Goal: Task Accomplishment & Management: Complete application form

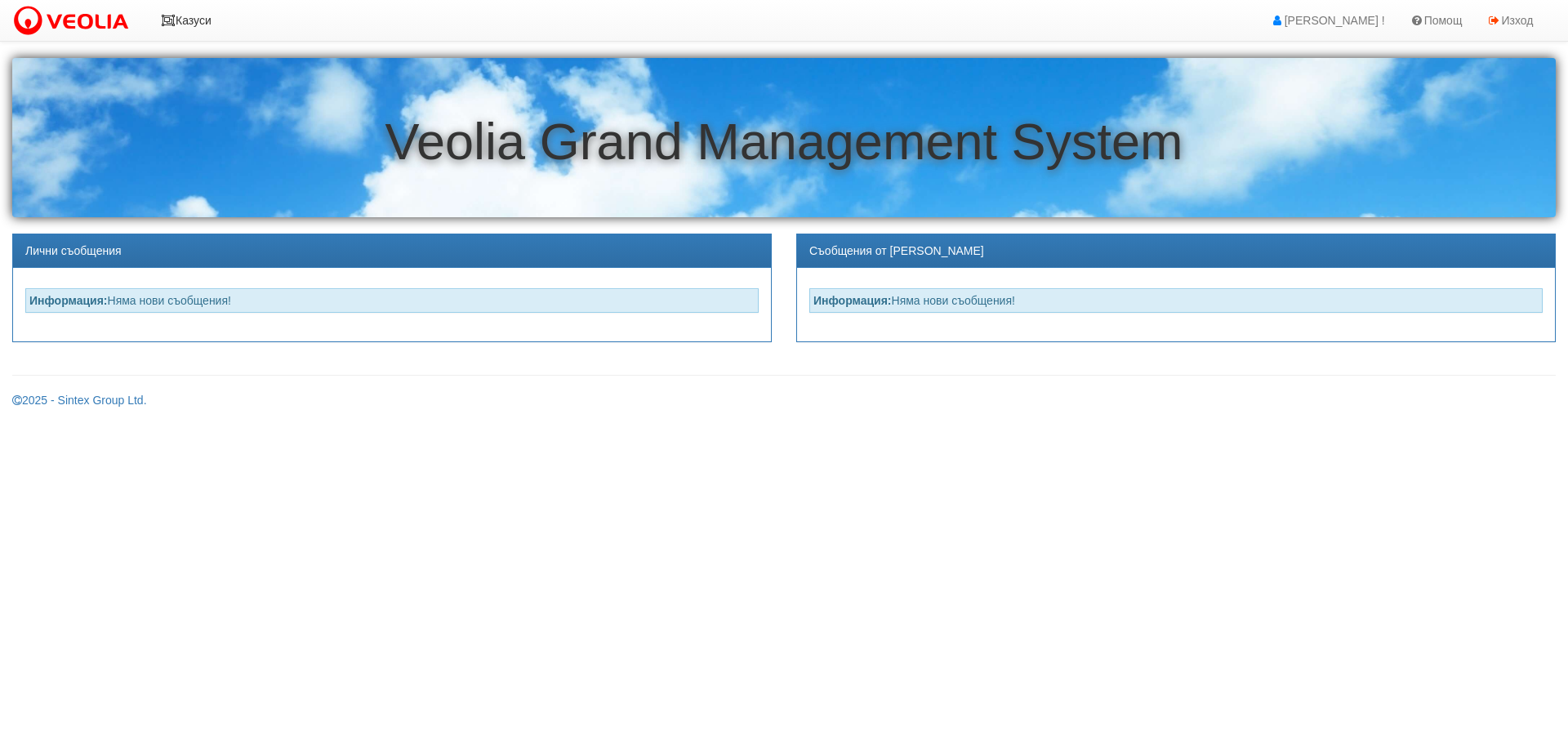
click at [164, 21] on icon at bounding box center [168, 20] width 14 height 11
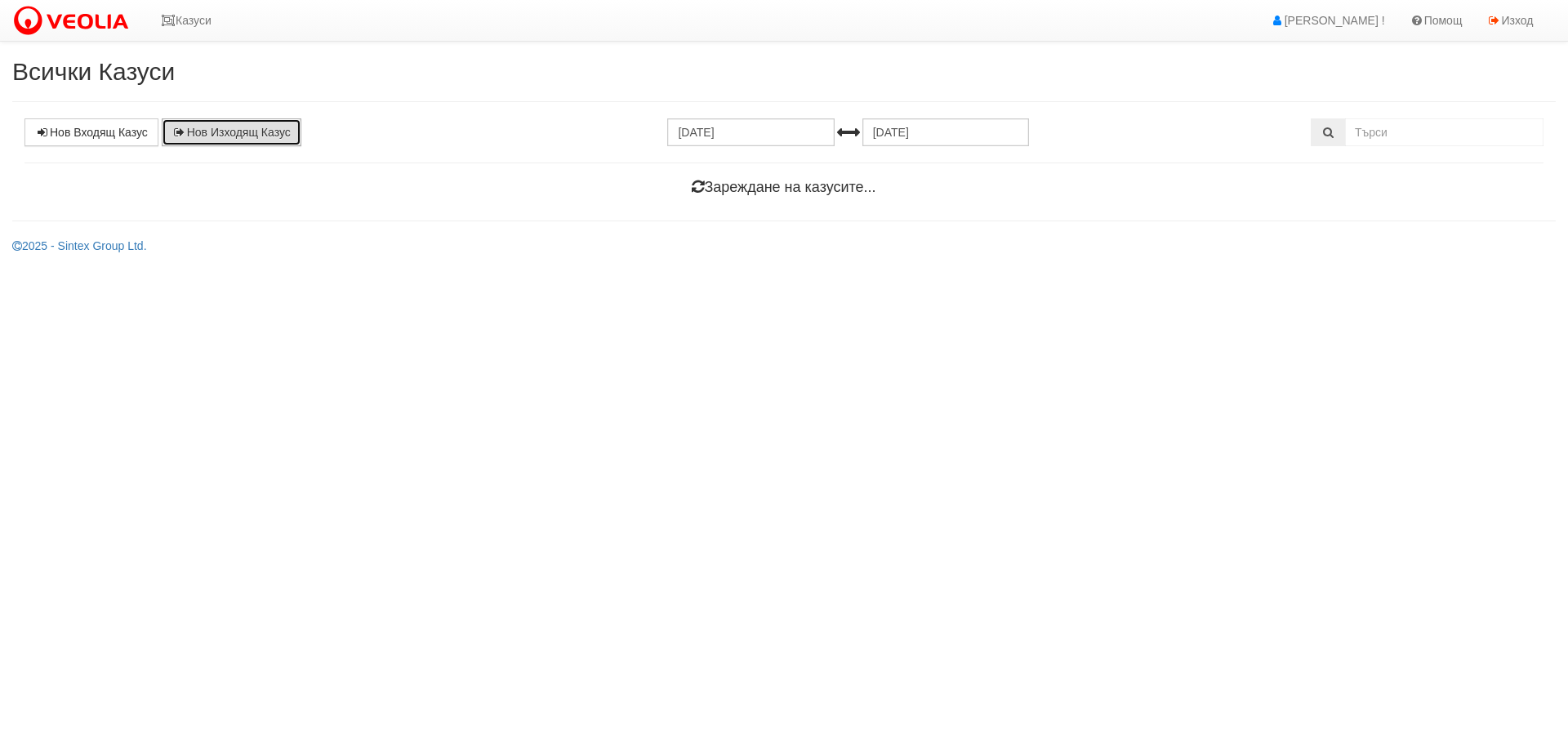
click at [279, 128] on link "Нов Изходящ Казус" at bounding box center [231, 131] width 140 height 28
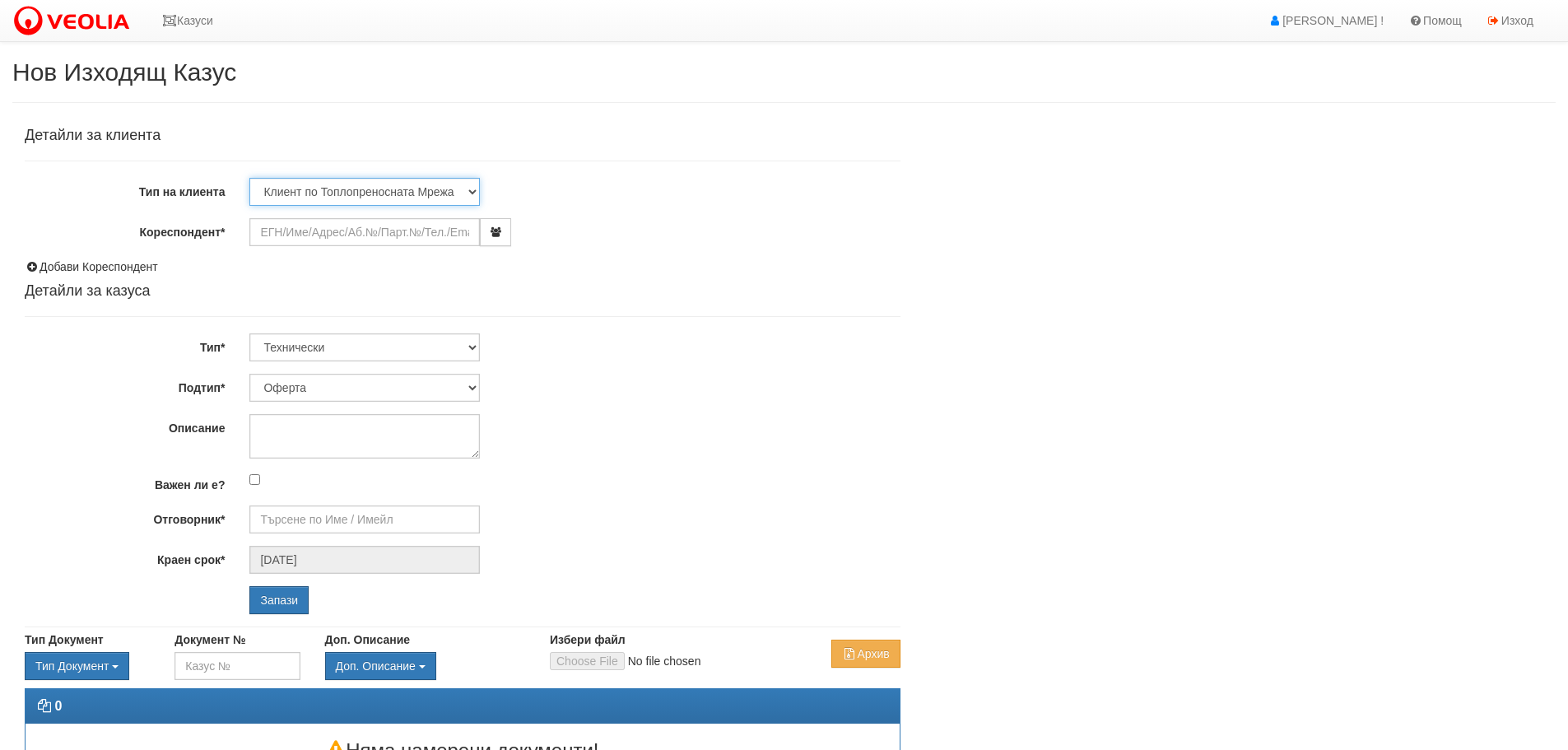
click at [468, 188] on select "Клиент по Топлопреносната Мрежа Институция Партньори Други" at bounding box center [365, 191] width 230 height 28
select select "Institution"
click at [249, 177] on select "Клиент по Топлопреносната Мрежа Институция Партньори Други" at bounding box center [365, 191] width 230 height 28
click at [363, 238] on input "Кореспондент*" at bounding box center [365, 231] width 230 height 28
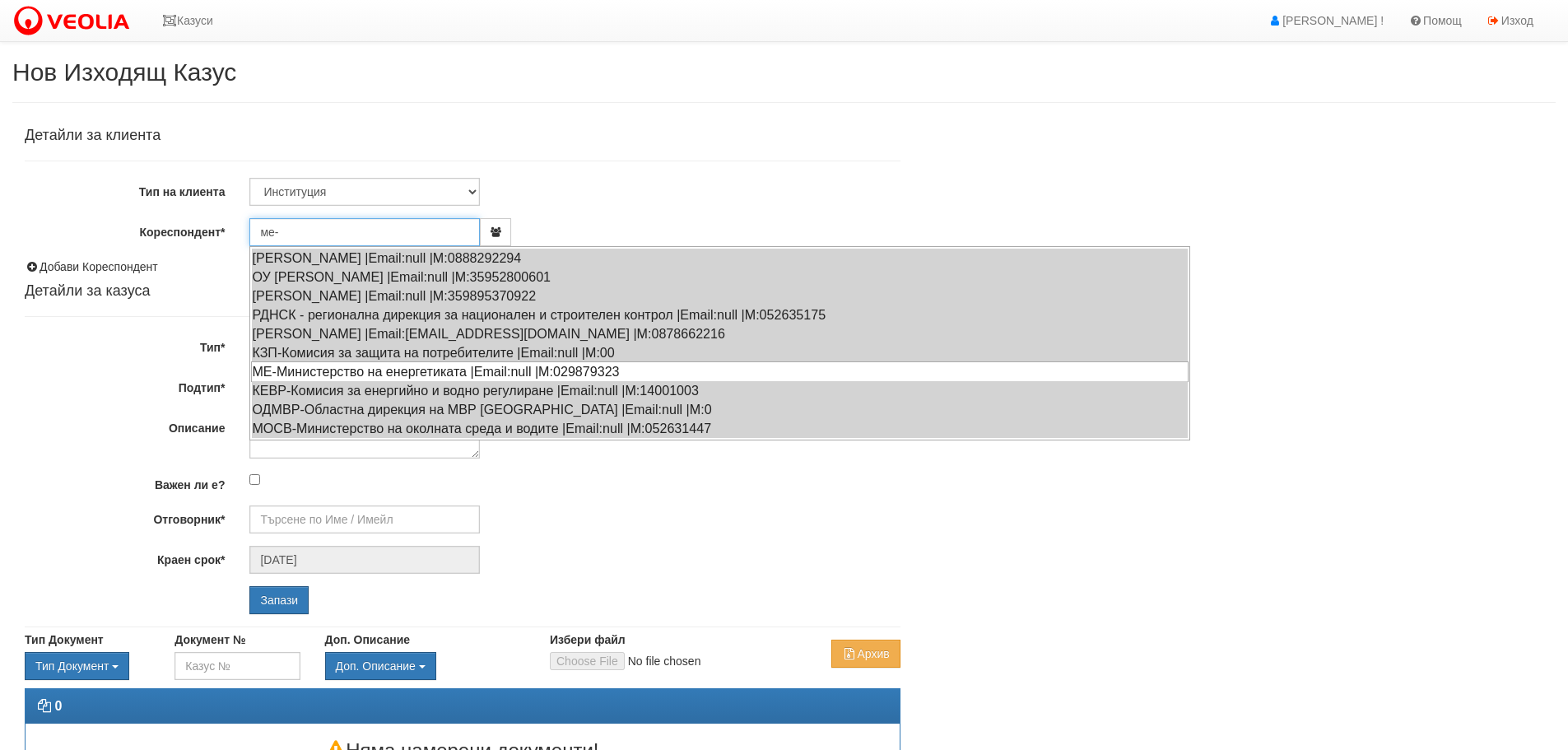
click at [282, 369] on div "МЕ-Министерство на енергетиката |Email:null |М:029879323" at bounding box center [720, 371] width 938 height 20
type input "МЕ-Министерство на енергетиката"
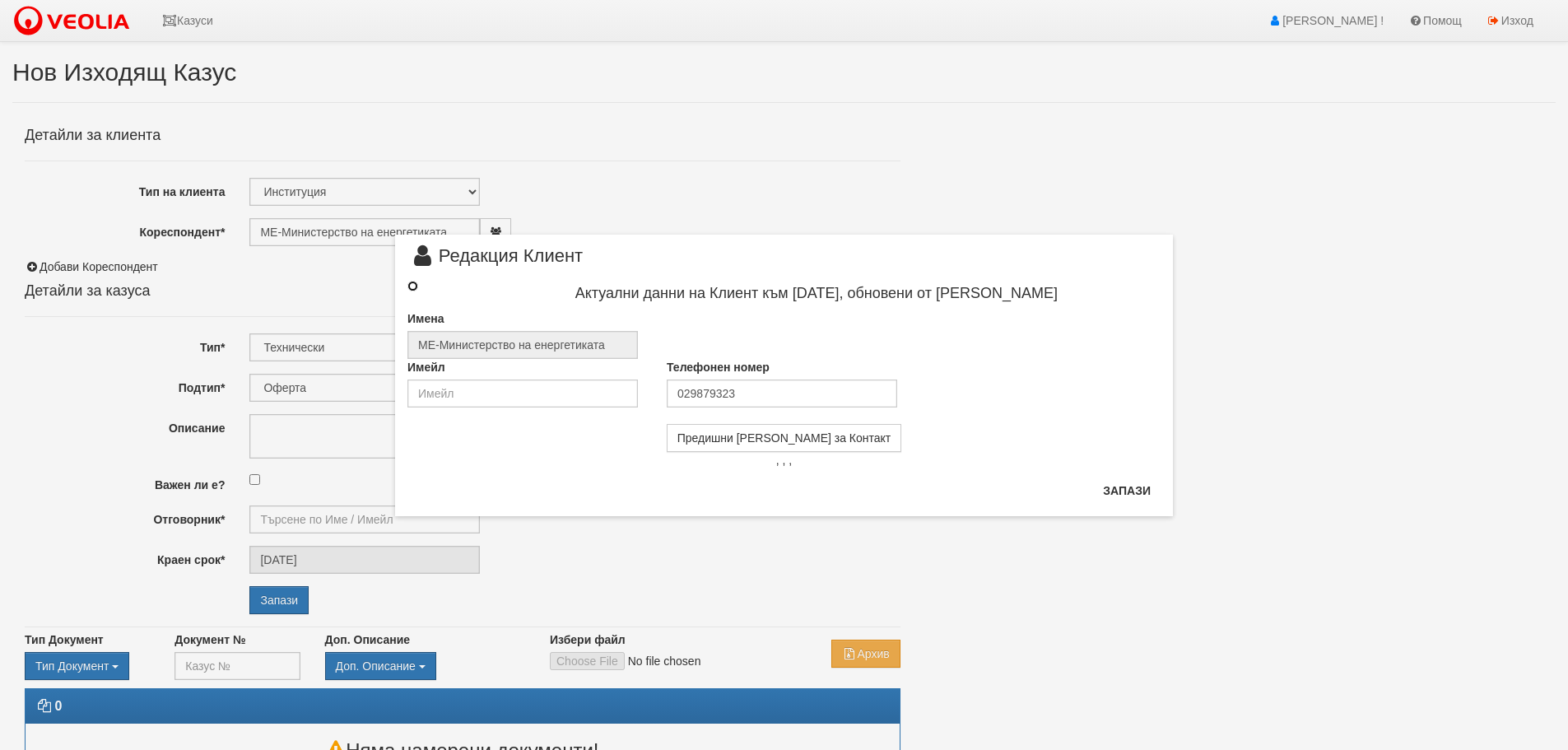
click at [414, 287] on input "radio" at bounding box center [413, 286] width 11 height 11
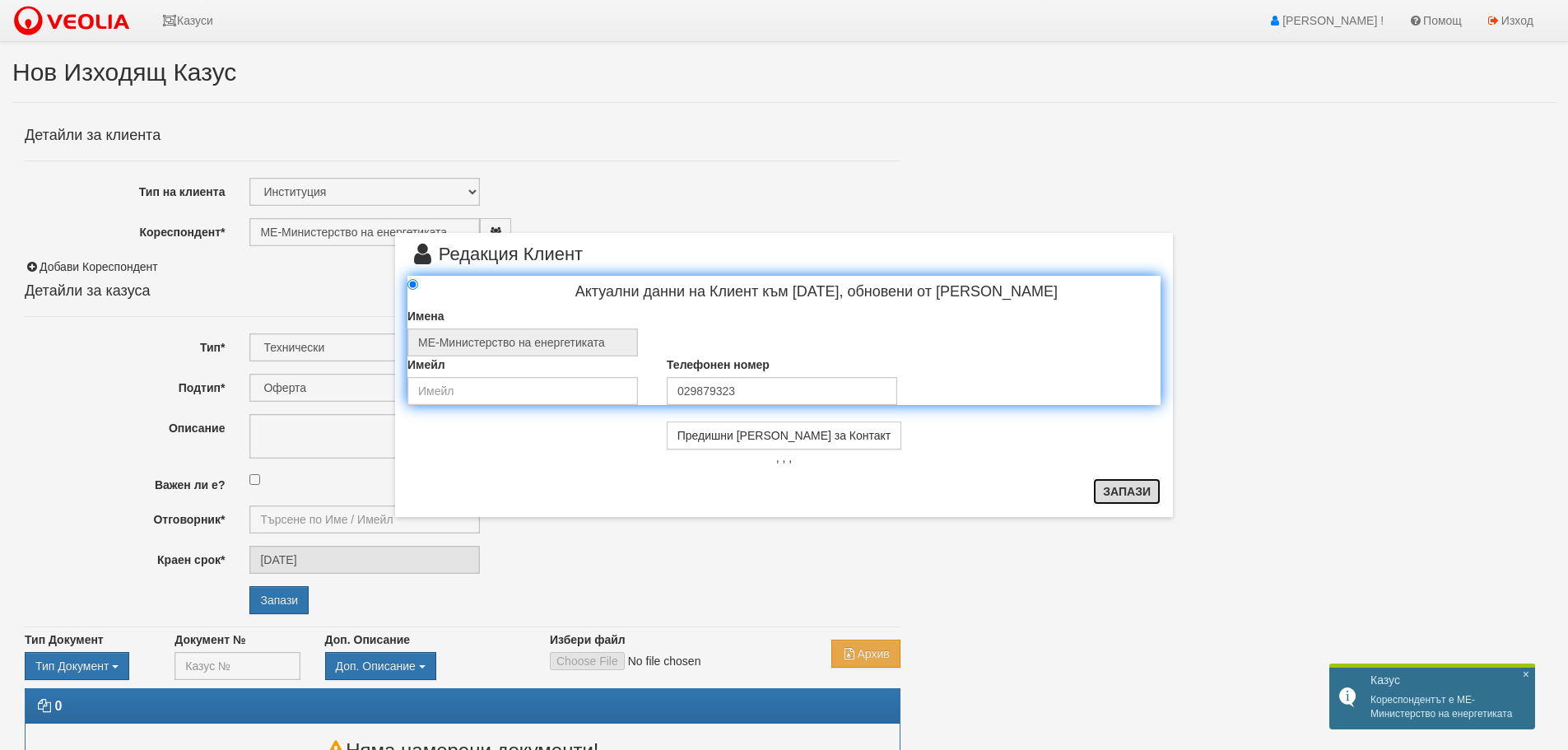
click at [1137, 490] on button "Запази" at bounding box center [1127, 490] width 67 height 26
radio input "true"
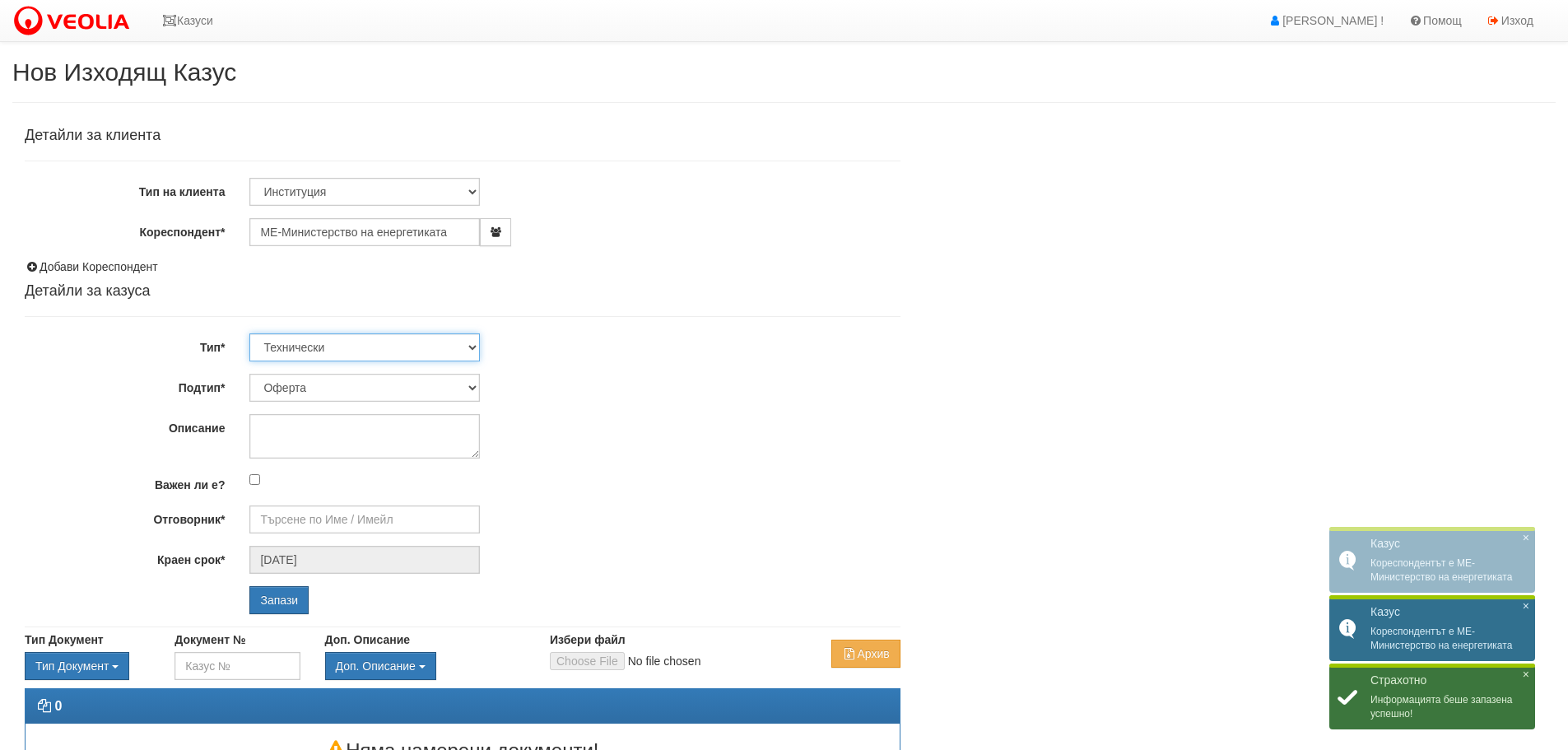
click at [473, 344] on select "Технически ФТС Търговски Административен Производствен Експлоатационен Финансов…" at bounding box center [365, 346] width 230 height 28
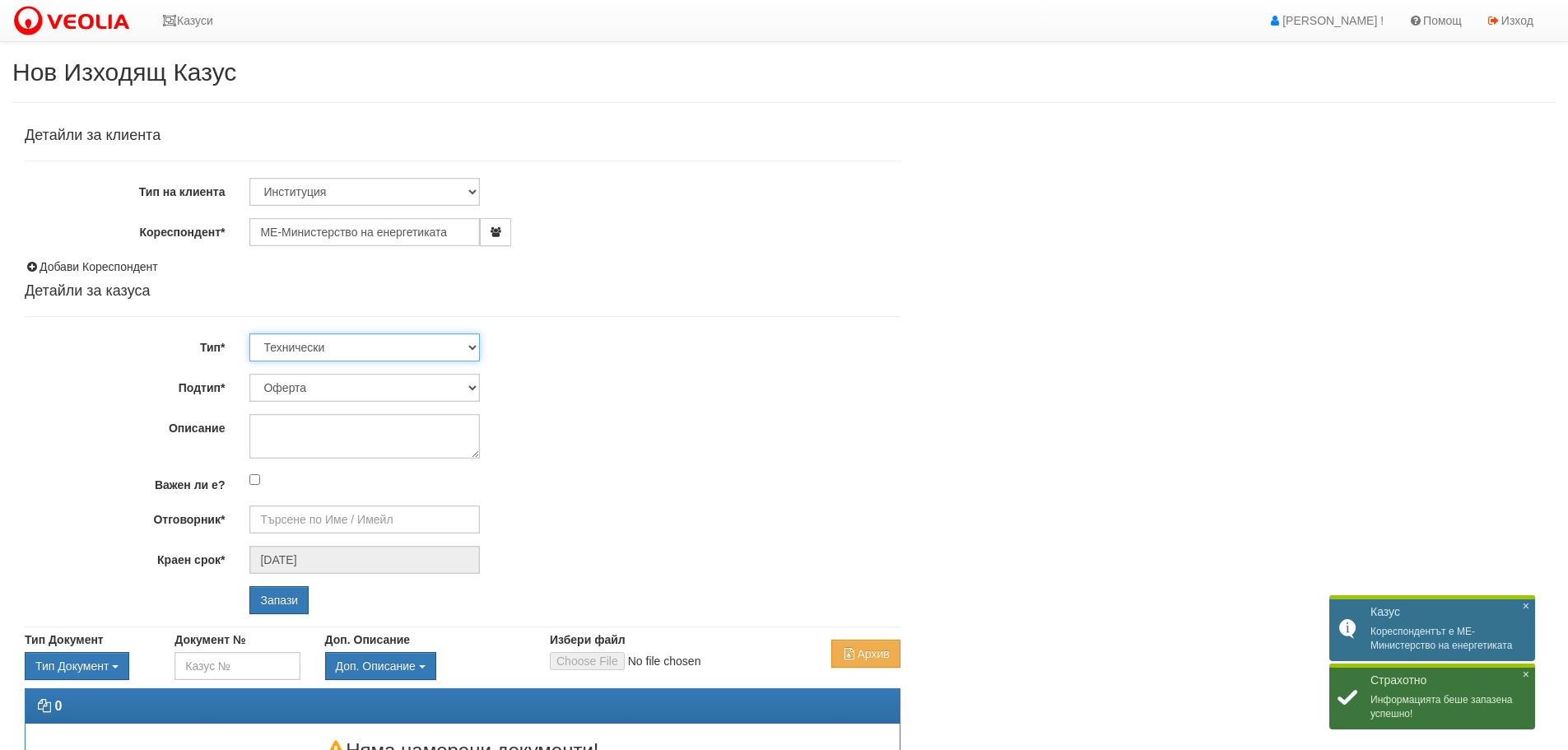
select select "4"
click at [249, 333] on select "Технически ФТС Търговски Административен Производствен Експлоатационен Финансов…" at bounding box center [365, 346] width 230 height 28
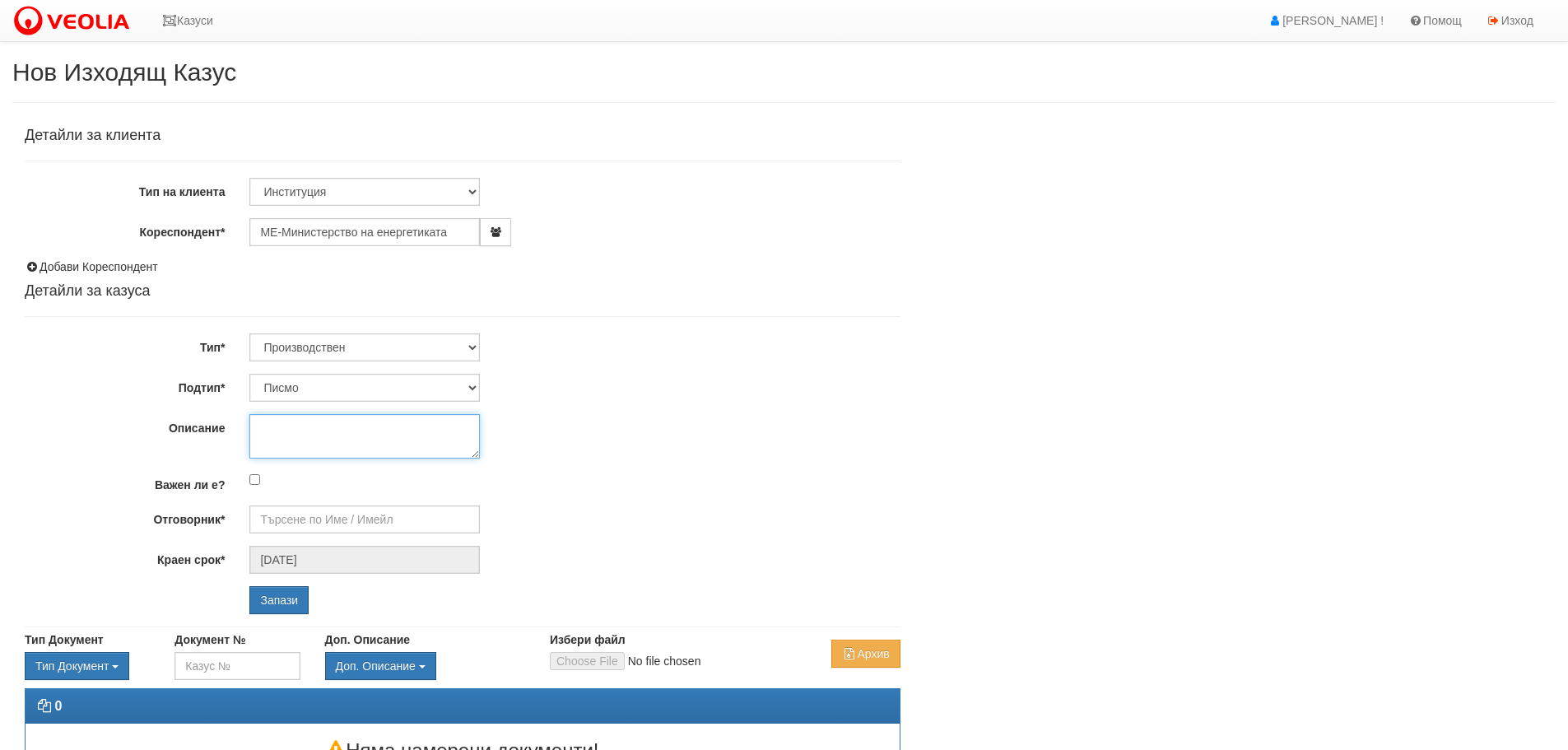
click at [407, 430] on textarea "Описание" at bounding box center [365, 436] width 230 height 44
click at [354, 453] on textarea "Информация за състоянието на поддържаните от дружеството запаси от горива - м. …" at bounding box center [365, 436] width 230 height 44
click at [449, 445] on textarea "Информация за състоянието на поддържаните от дружеството запаси от горива за м.…" at bounding box center [365, 436] width 230 height 44
type textarea "Информация за състоянието на поддържаните от дружеството запаси от горива за м.…"
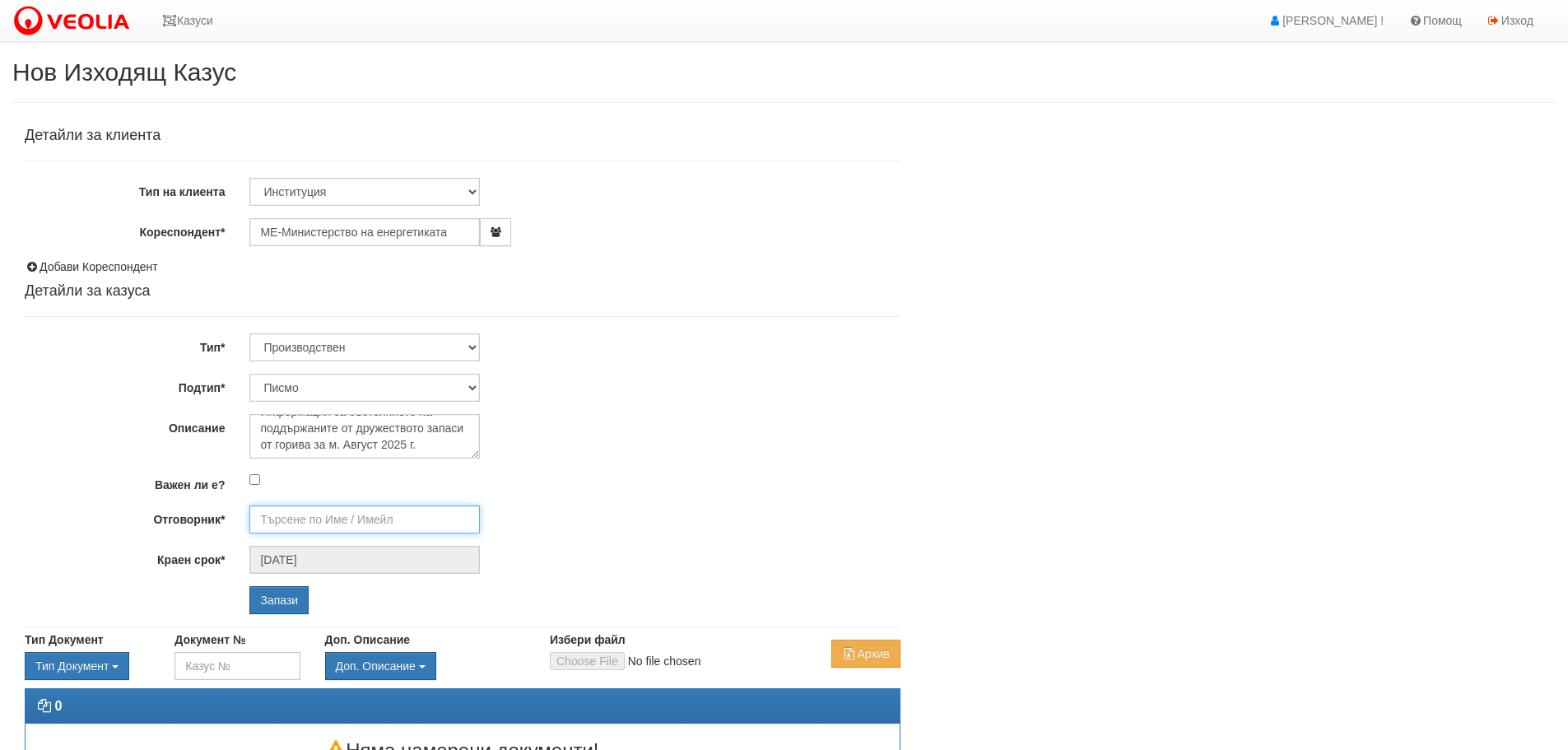
drag, startPoint x: 357, startPoint y: 517, endPoint x: 374, endPoint y: 502, distance: 22.7
click at [357, 516] on input "Отговорник*" at bounding box center [365, 519] width 230 height 28
click at [377, 543] on div "[PERSON_NAME] - Производство" at bounding box center [720, 545] width 938 height 20
type input "[PERSON_NAME] - Производство"
drag, startPoint x: 272, startPoint y: 598, endPoint x: 284, endPoint y: 574, distance: 26.8
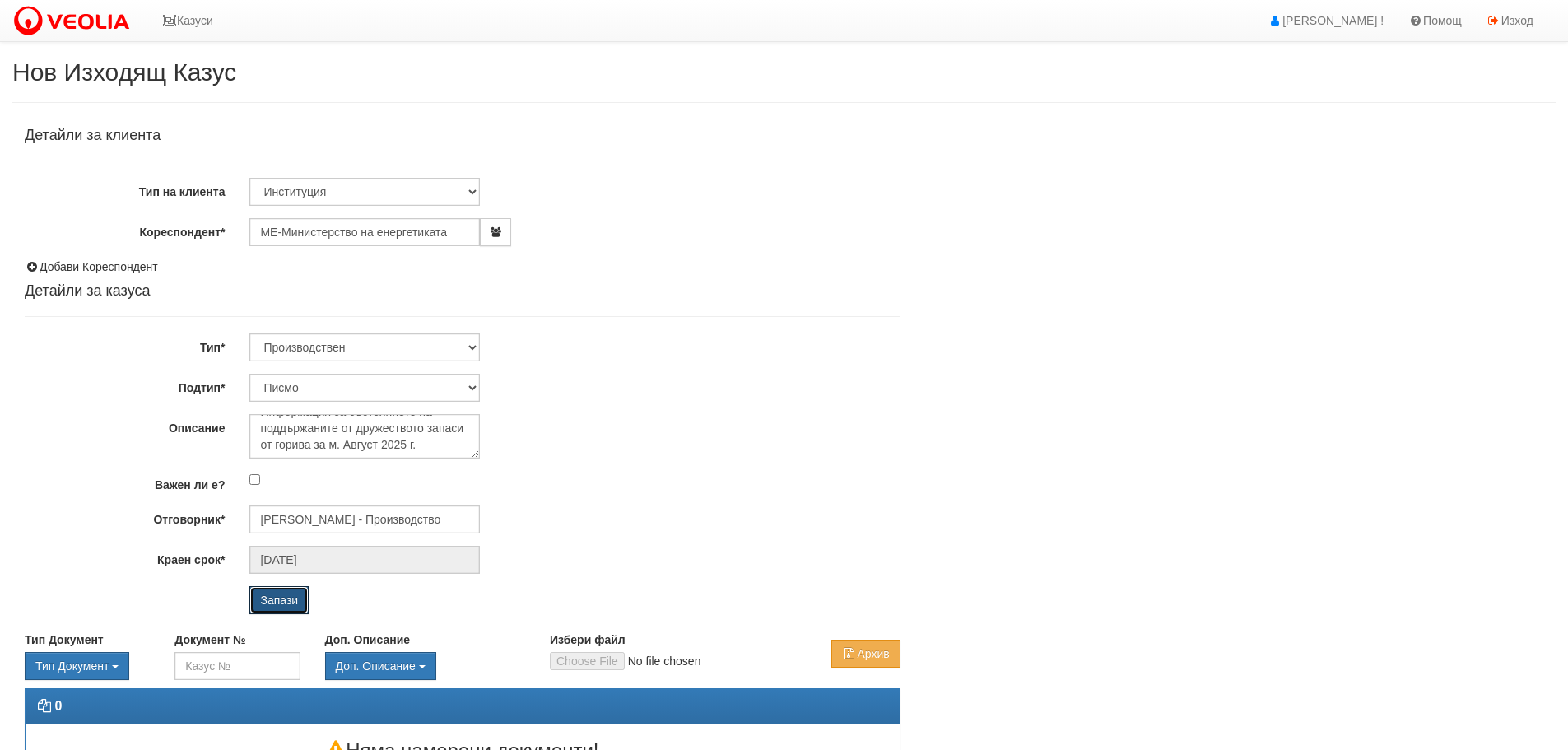
click at [279, 582] on div "Детайли за клиента Тип на клиента Клиент по Топлопреносната Мрежа Институция Па…" at bounding box center [463, 370] width 876 height 486
click at [275, 597] on input "Запази" at bounding box center [279, 599] width 59 height 28
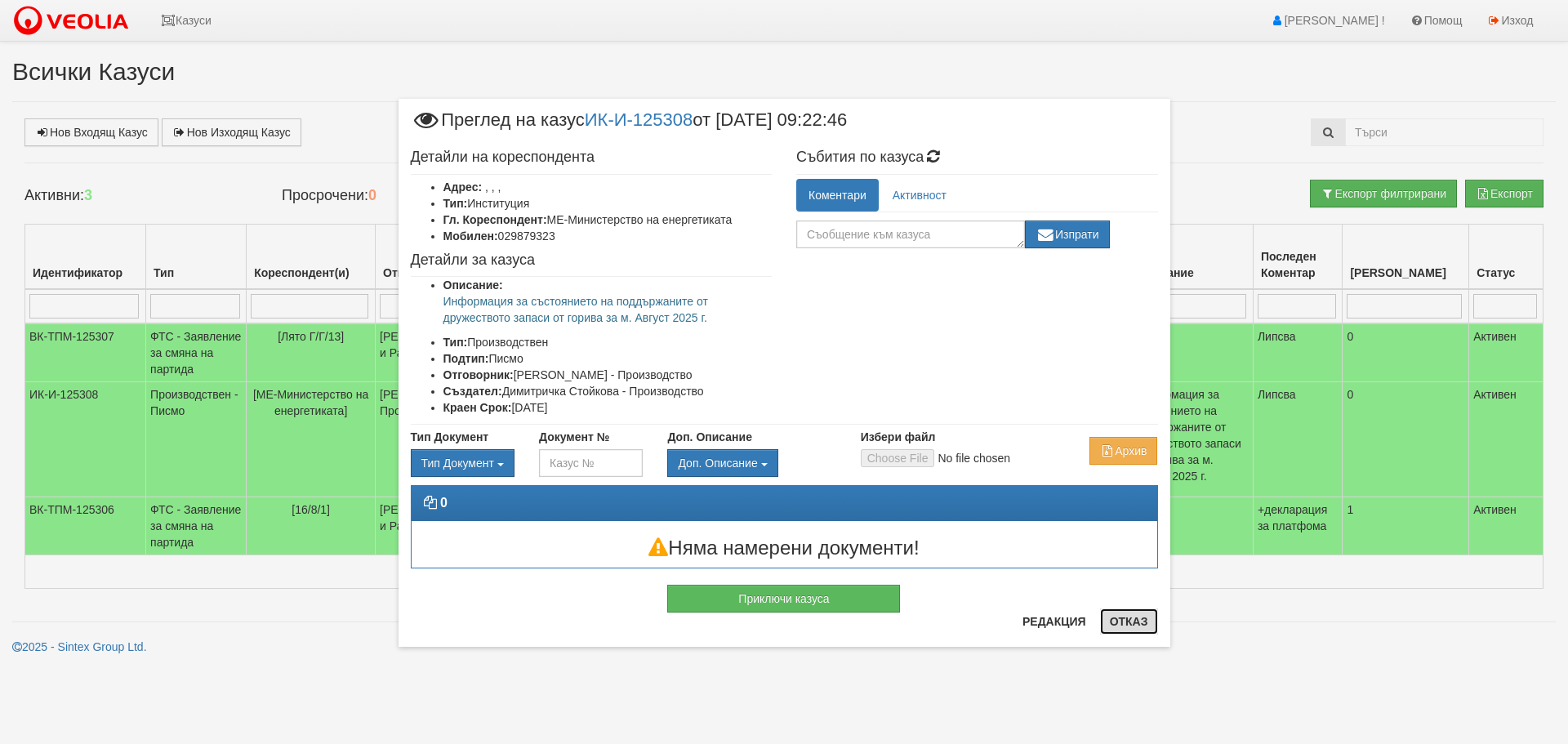
click at [1132, 618] on button "Отказ" at bounding box center [1129, 620] width 58 height 26
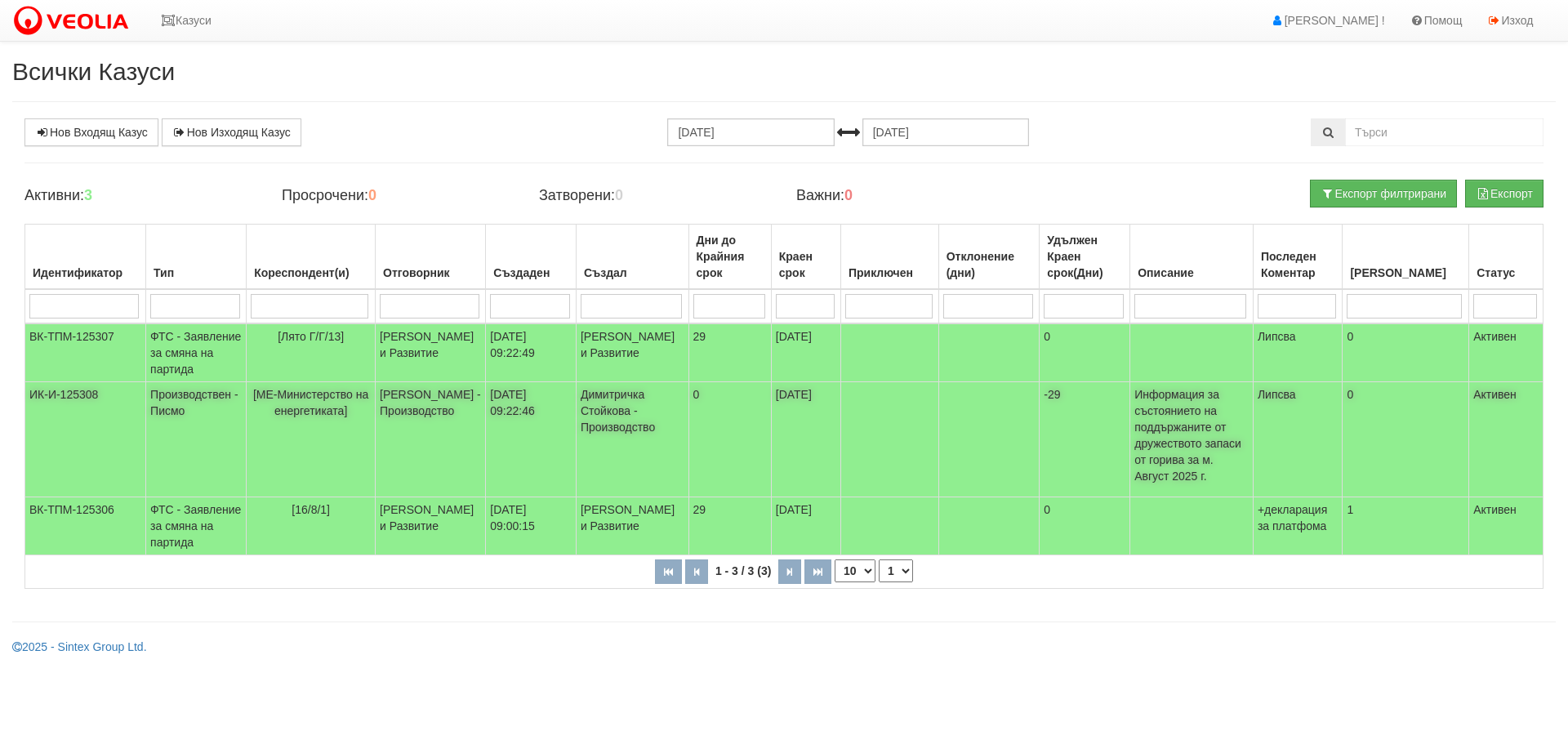
click at [90, 394] on td "ИК-И-125308" at bounding box center [86, 440] width 121 height 115
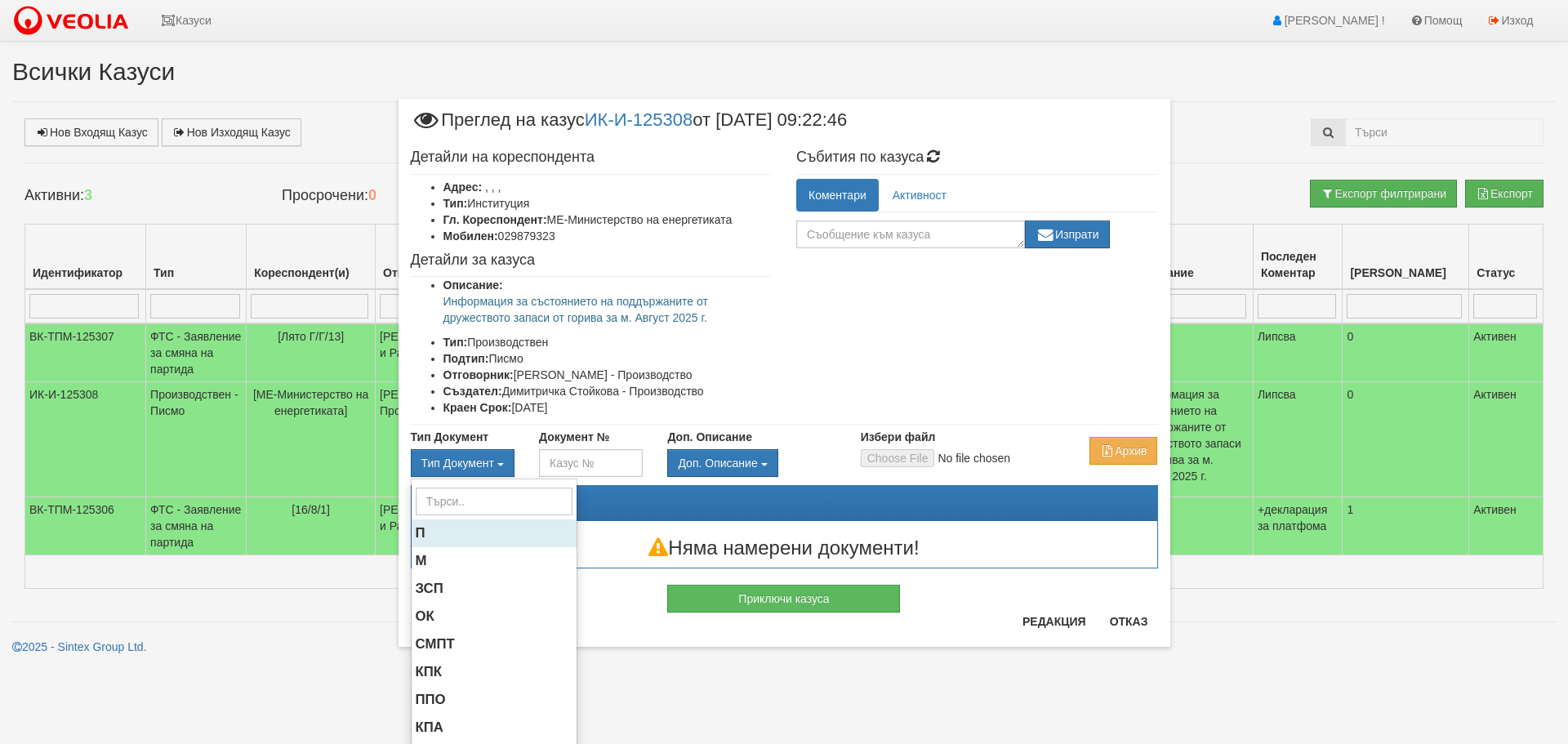
click at [416, 532] on span "П" at bounding box center [421, 533] width 10 height 15
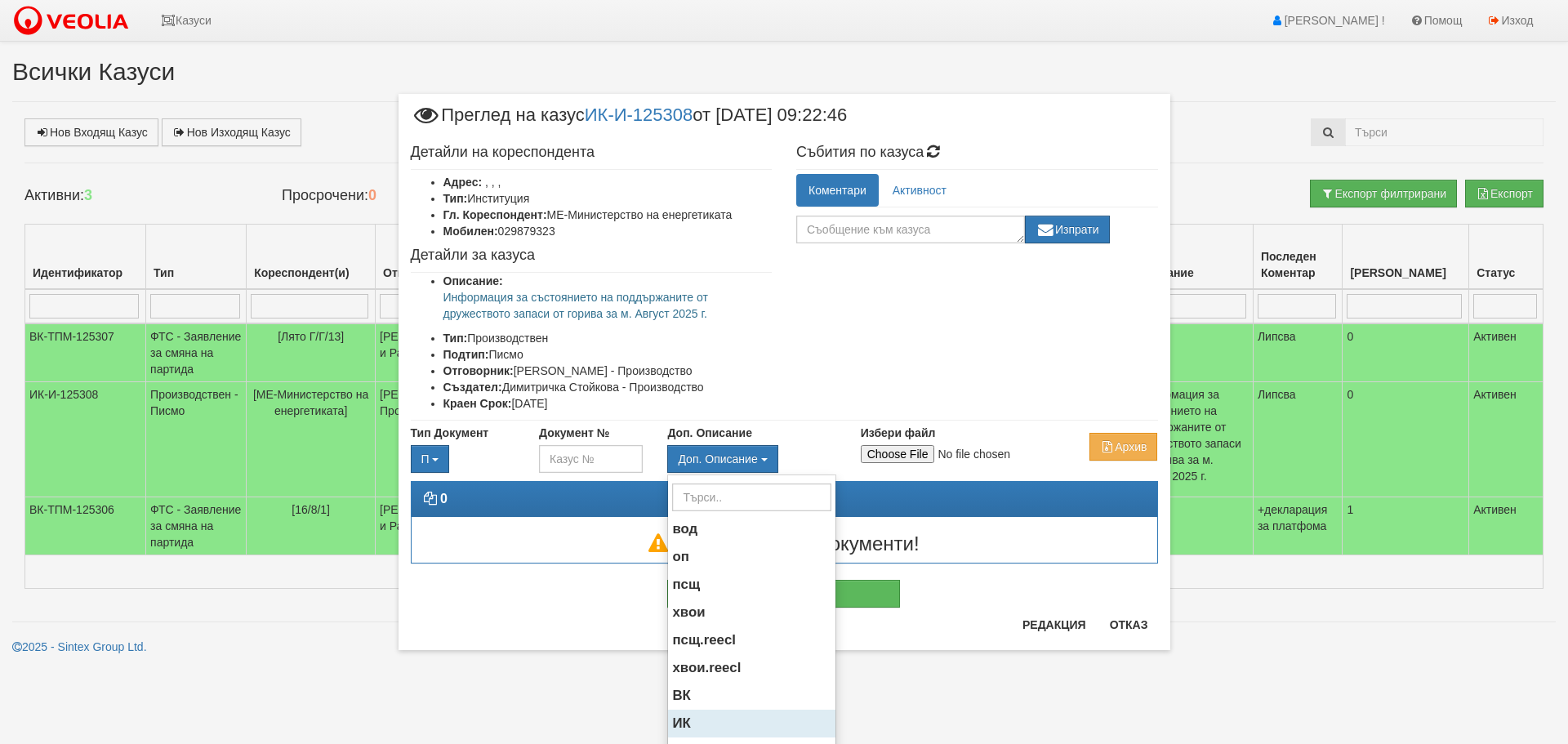
click at [677, 718] on span "ИК" at bounding box center [681, 723] width 18 height 15
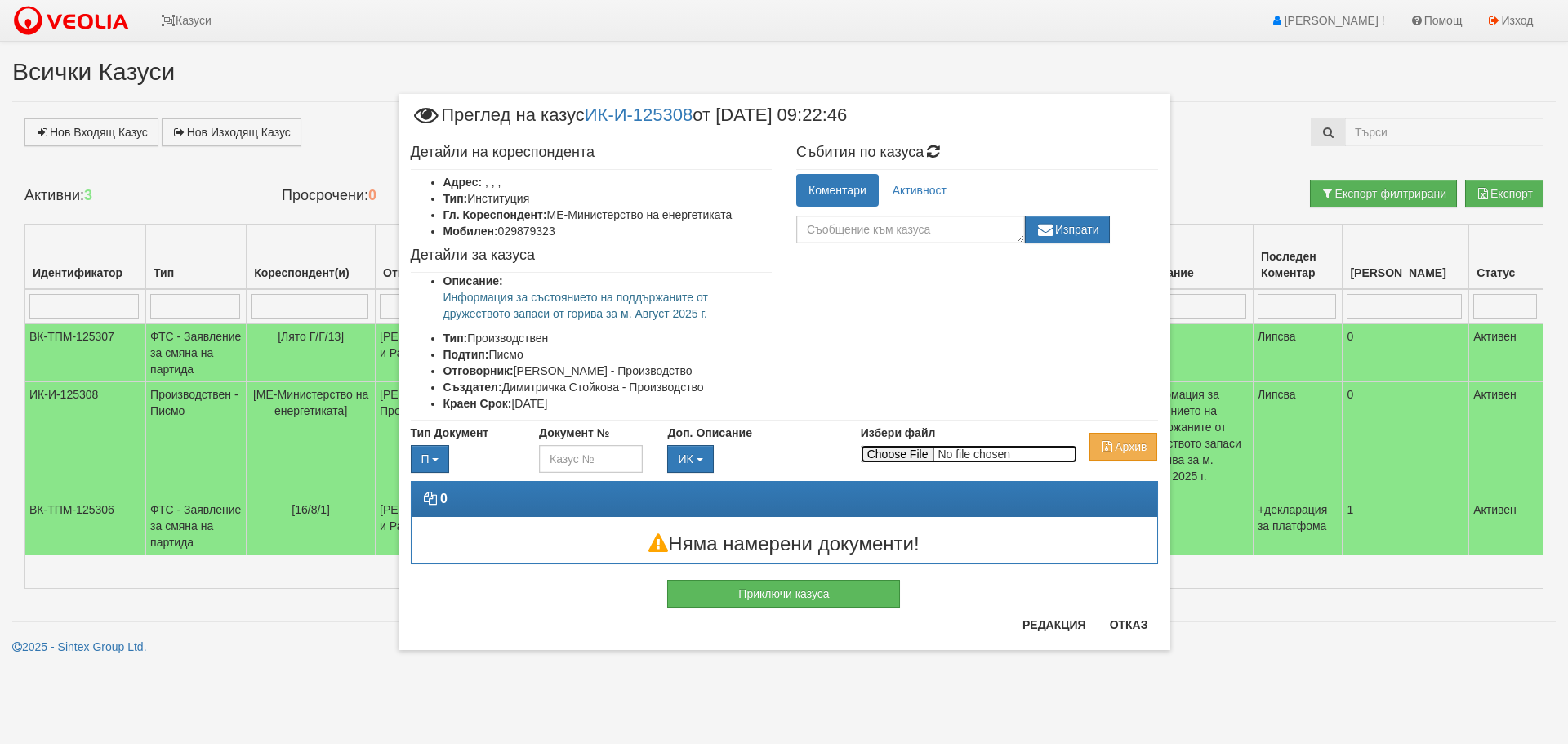
click at [897, 449] on input "Избери файл" at bounding box center [968, 454] width 216 height 18
type input "C:\fakepath\DOC001.pdf"
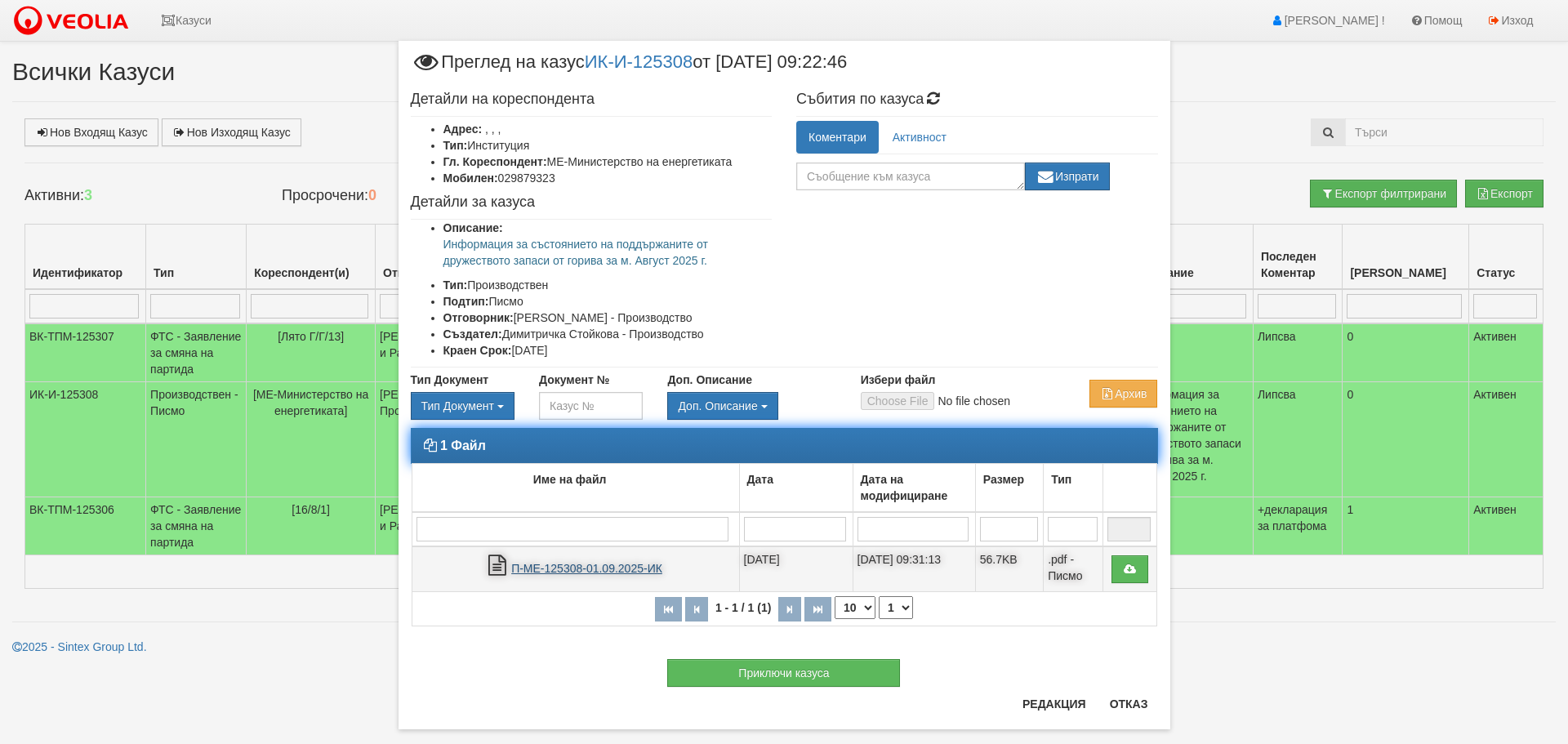
click at [527, 565] on link "П-МЕ-125308-01.09.2025-ИК" at bounding box center [586, 568] width 151 height 13
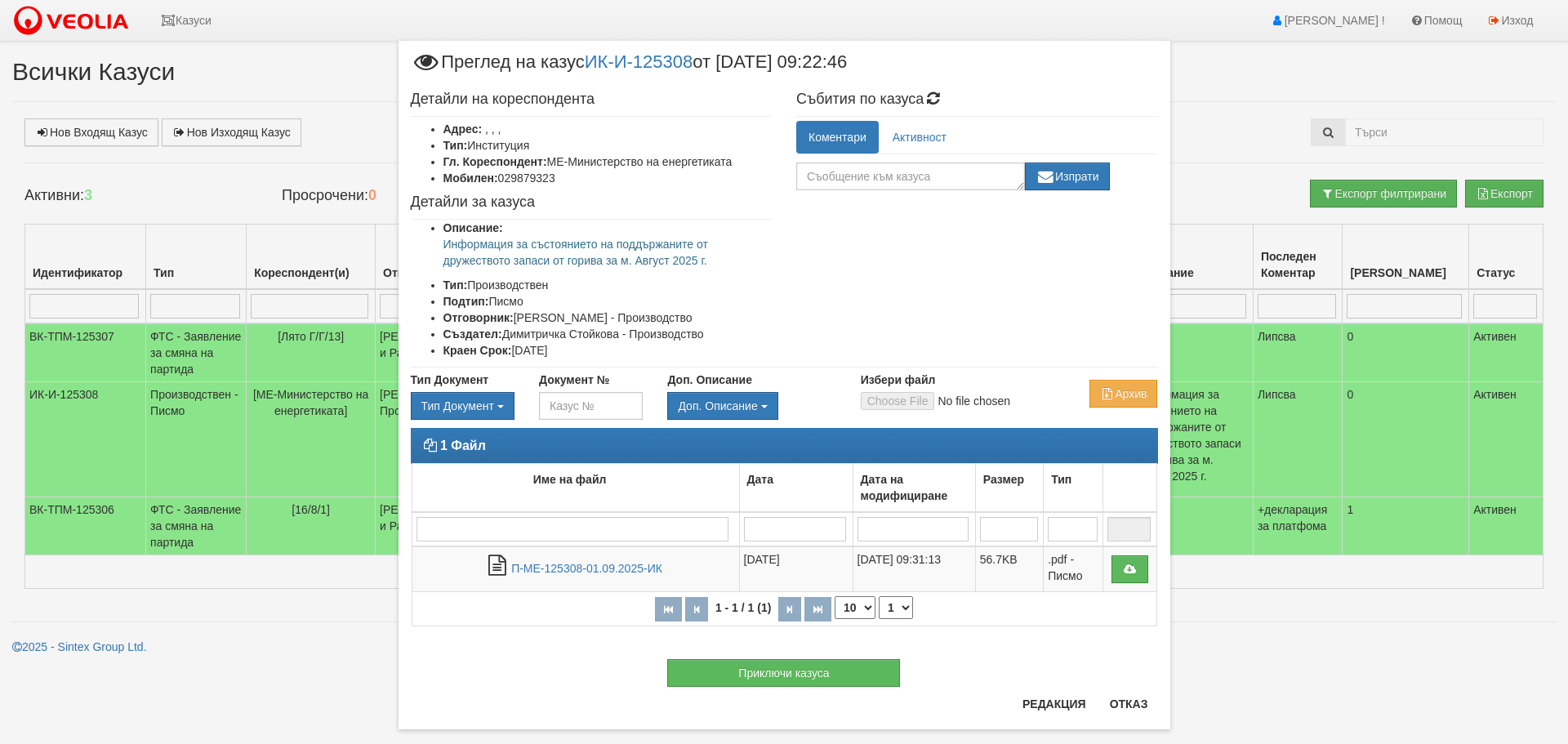
scroll to position [26, 0]
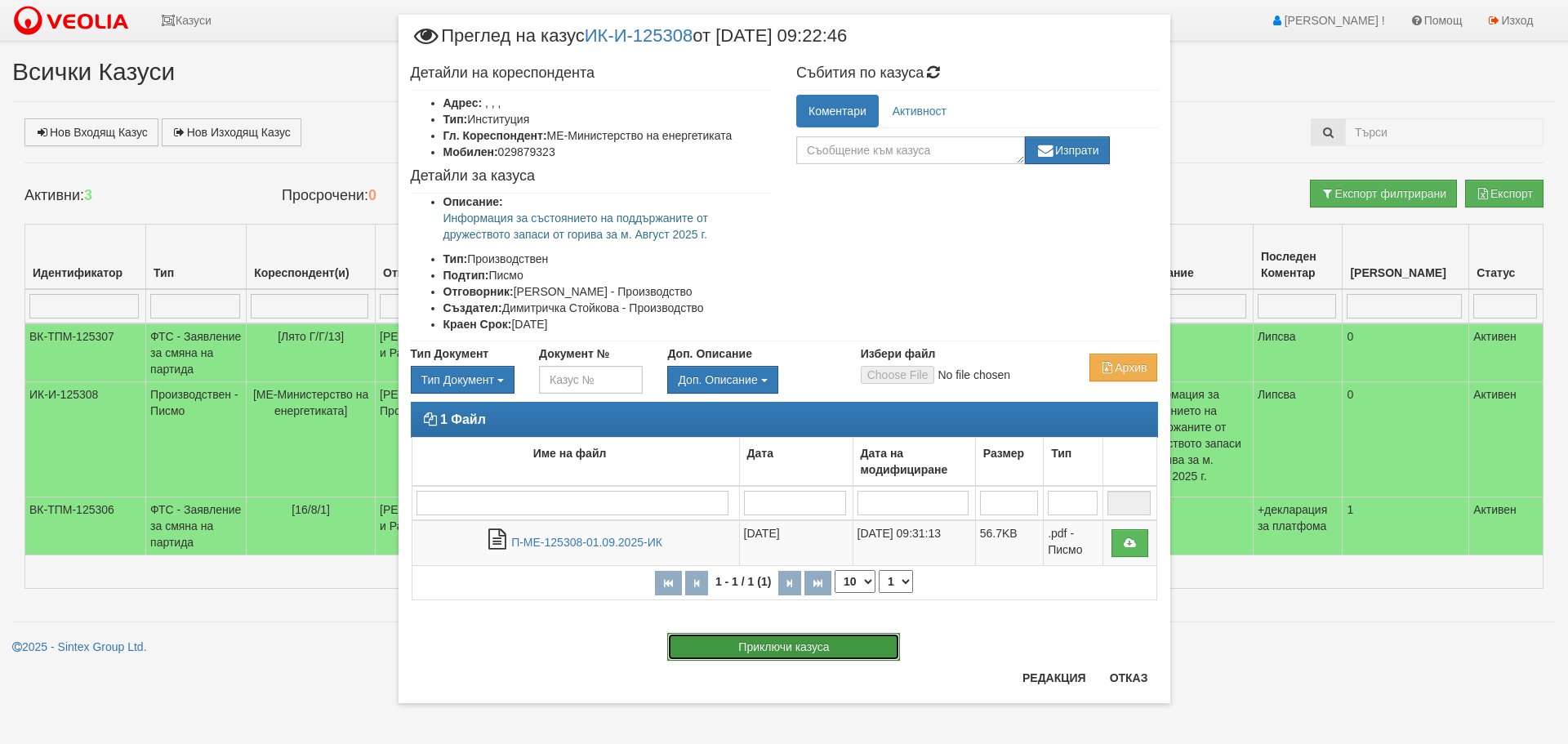
click at [778, 643] on button "Приключи казуса" at bounding box center [784, 646] width 233 height 28
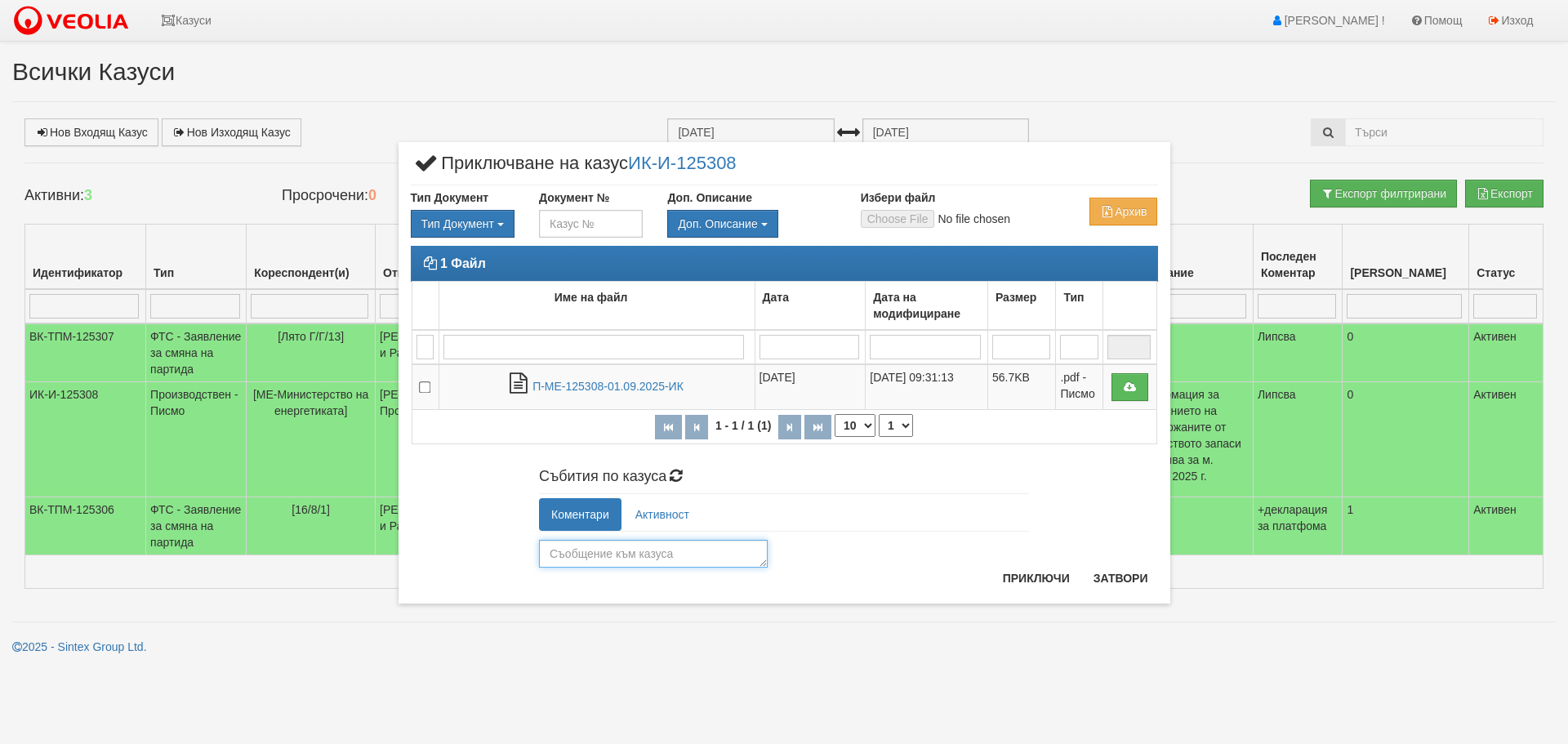
click at [600, 555] on textarea at bounding box center [653, 553] width 228 height 28
type textarea "Обработен и изпратен с куриер."
click at [1032, 574] on button "Приключи" at bounding box center [1036, 578] width 87 height 26
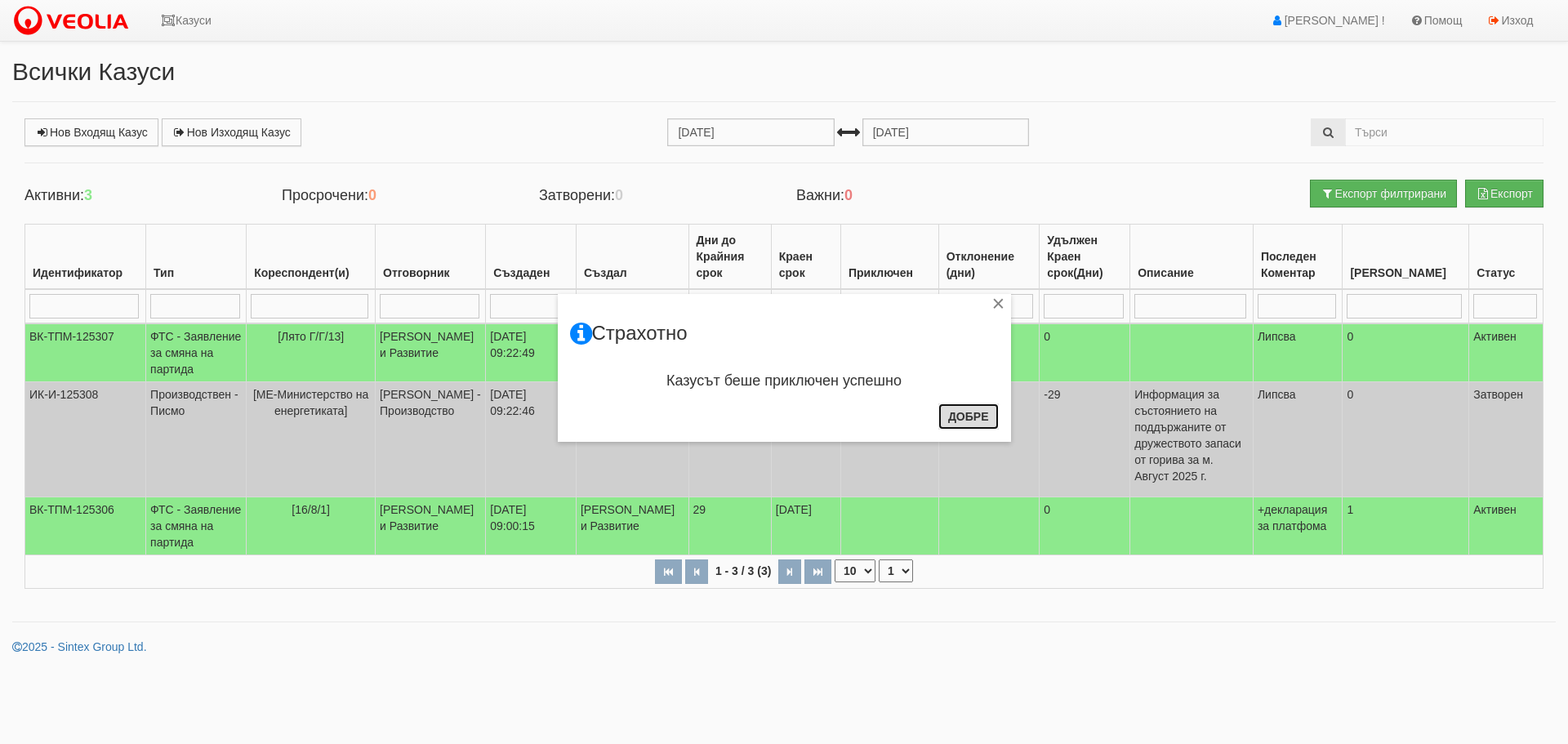
click at [975, 417] on button "Добре" at bounding box center [968, 416] width 60 height 26
